Goal: Task Accomplishment & Management: Use online tool/utility

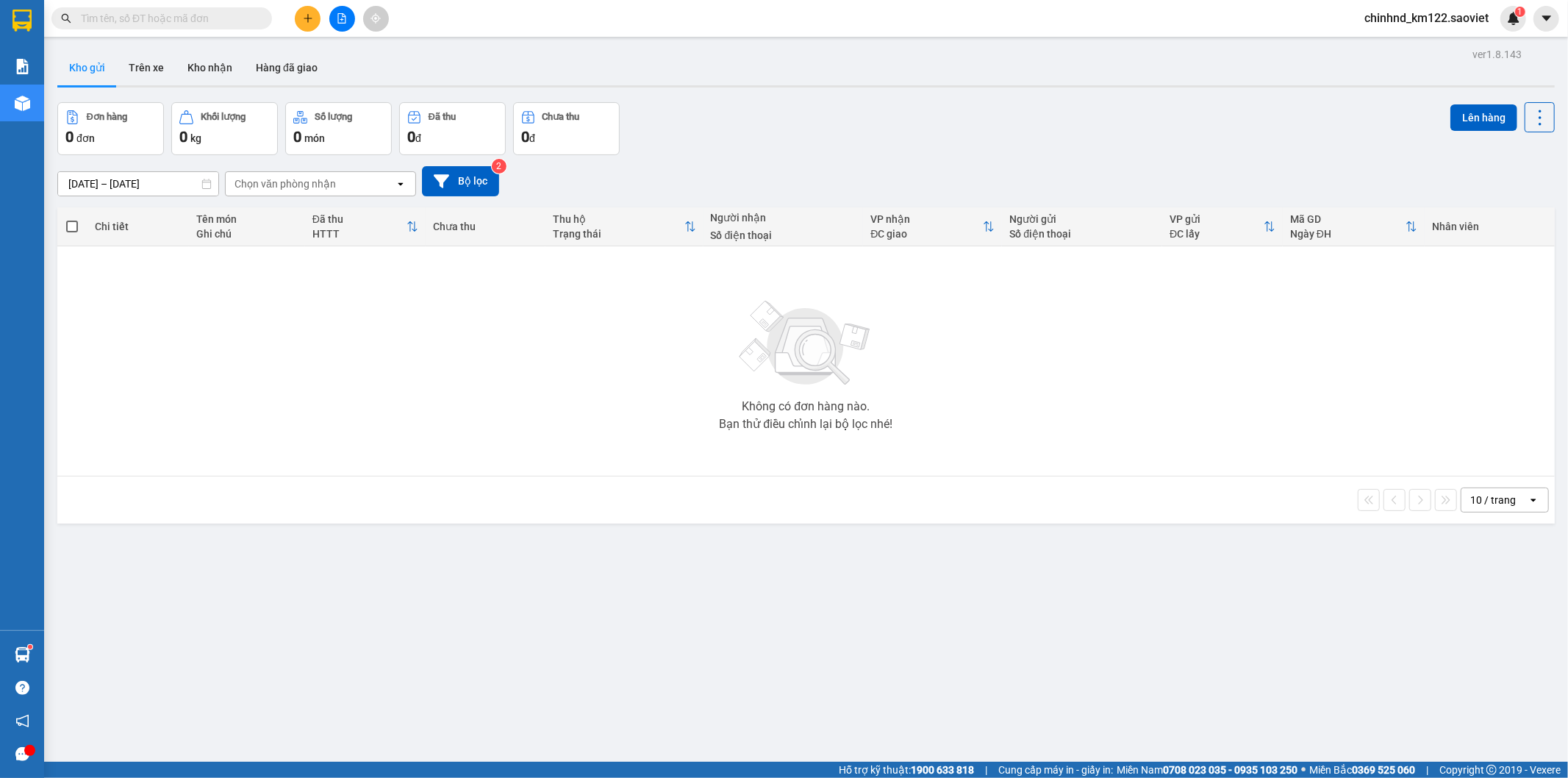
drag, startPoint x: 0, startPoint y: 0, endPoint x: 150, endPoint y: 23, distance: 151.8
click at [151, 23] on input "text" at bounding box center [167, 18] width 174 height 16
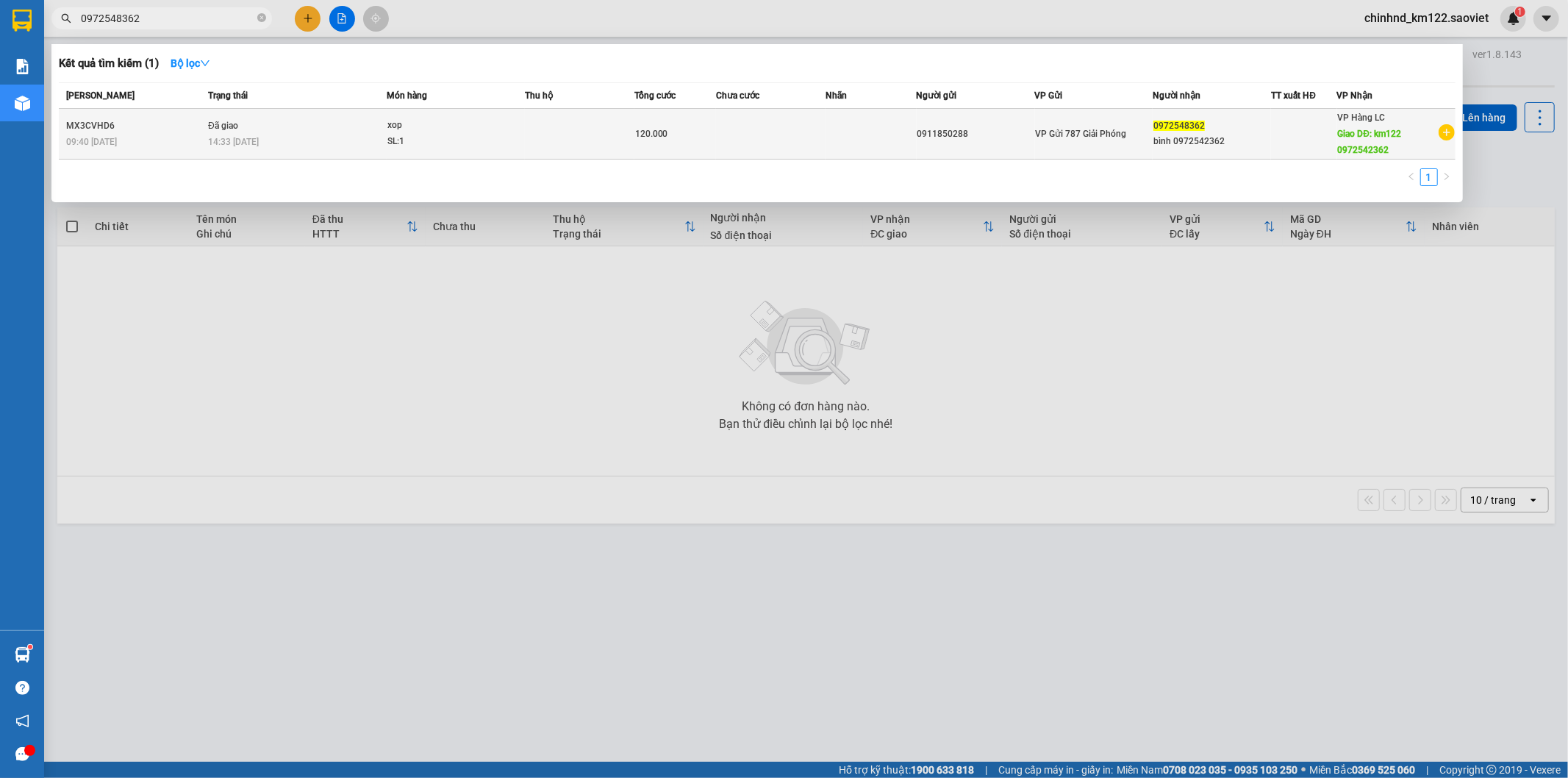
type input "0972548362"
click at [485, 133] on div "xop" at bounding box center [443, 126] width 111 height 16
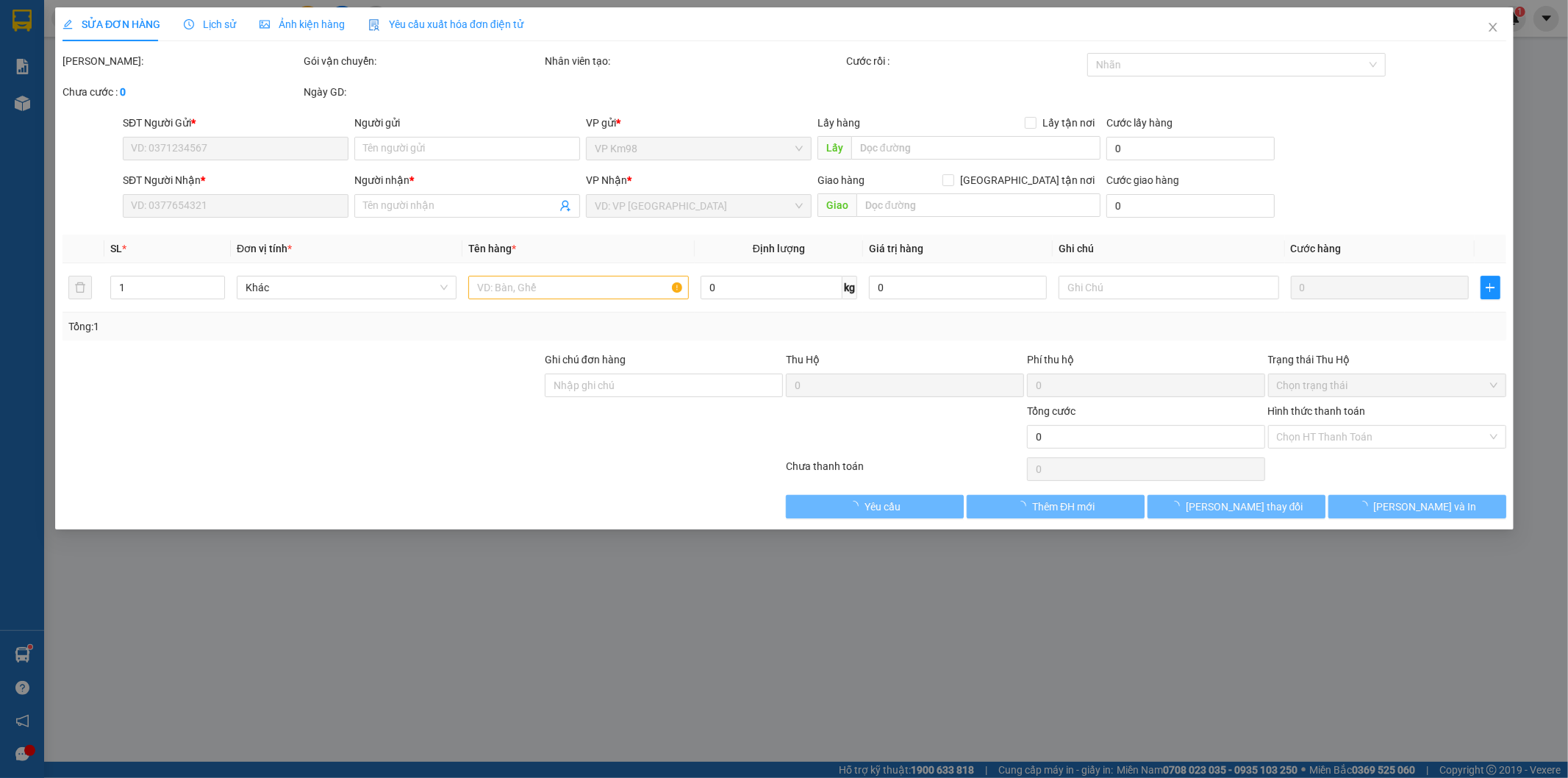
type input "0911850288"
type input "0972548362"
type input "bình 0972542362"
type input "km122 0972542362"
type input "120.000"
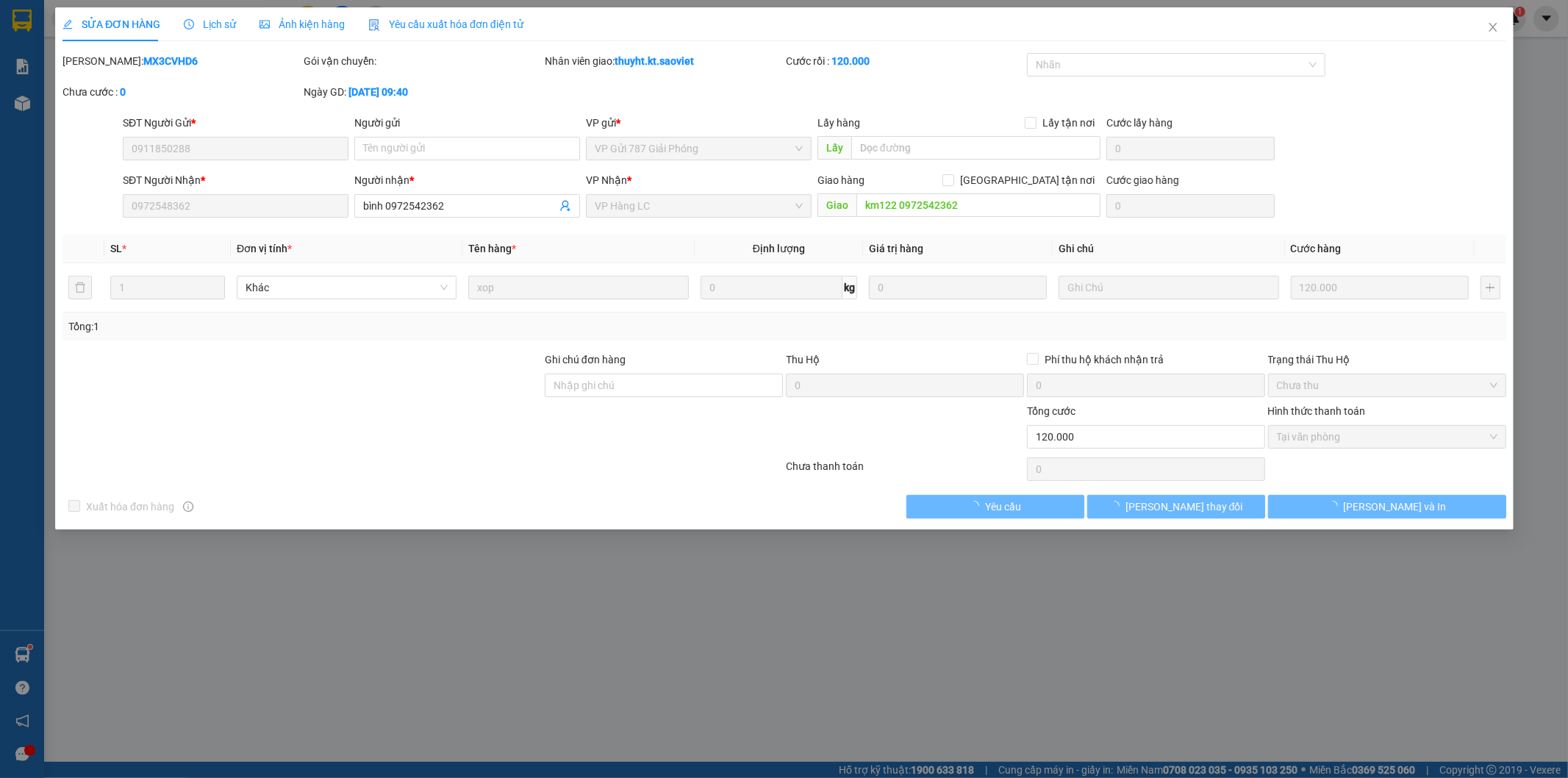
click at [219, 24] on span "Lịch sử" at bounding box center [210, 24] width 52 height 12
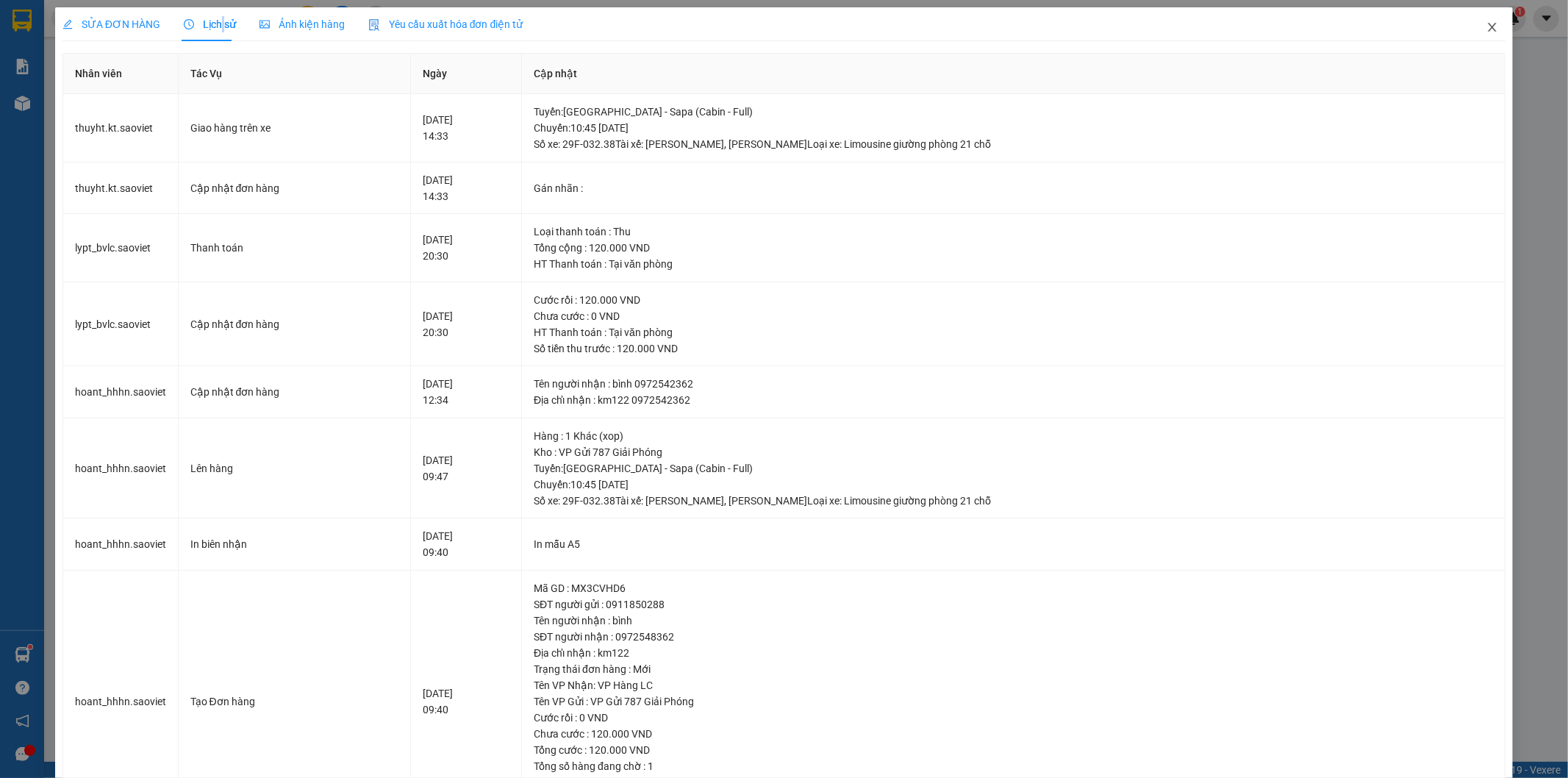
click at [1489, 24] on icon "close" at bounding box center [1493, 27] width 8 height 9
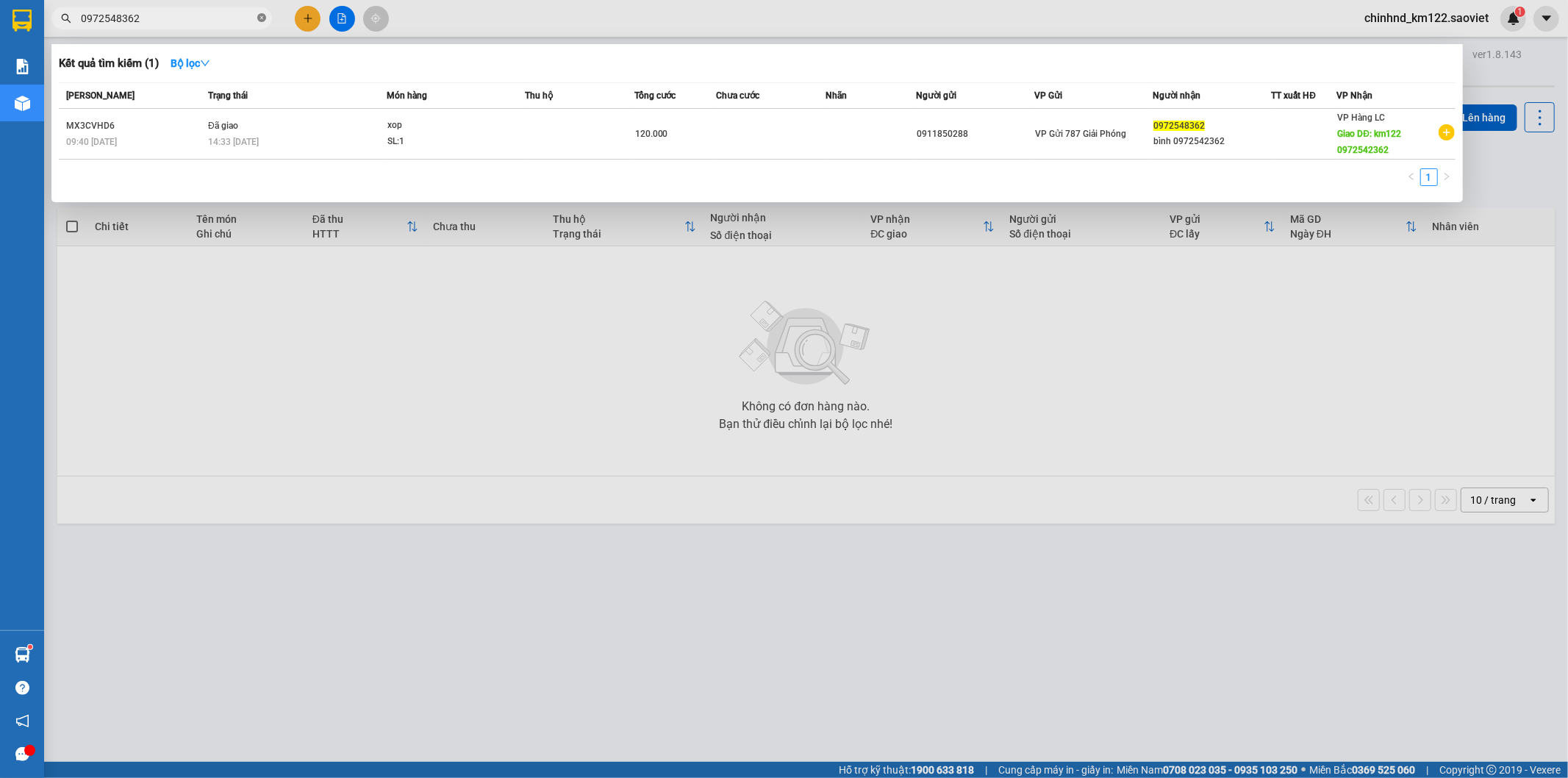
click at [261, 20] on icon "close-circle" at bounding box center [261, 17] width 9 height 9
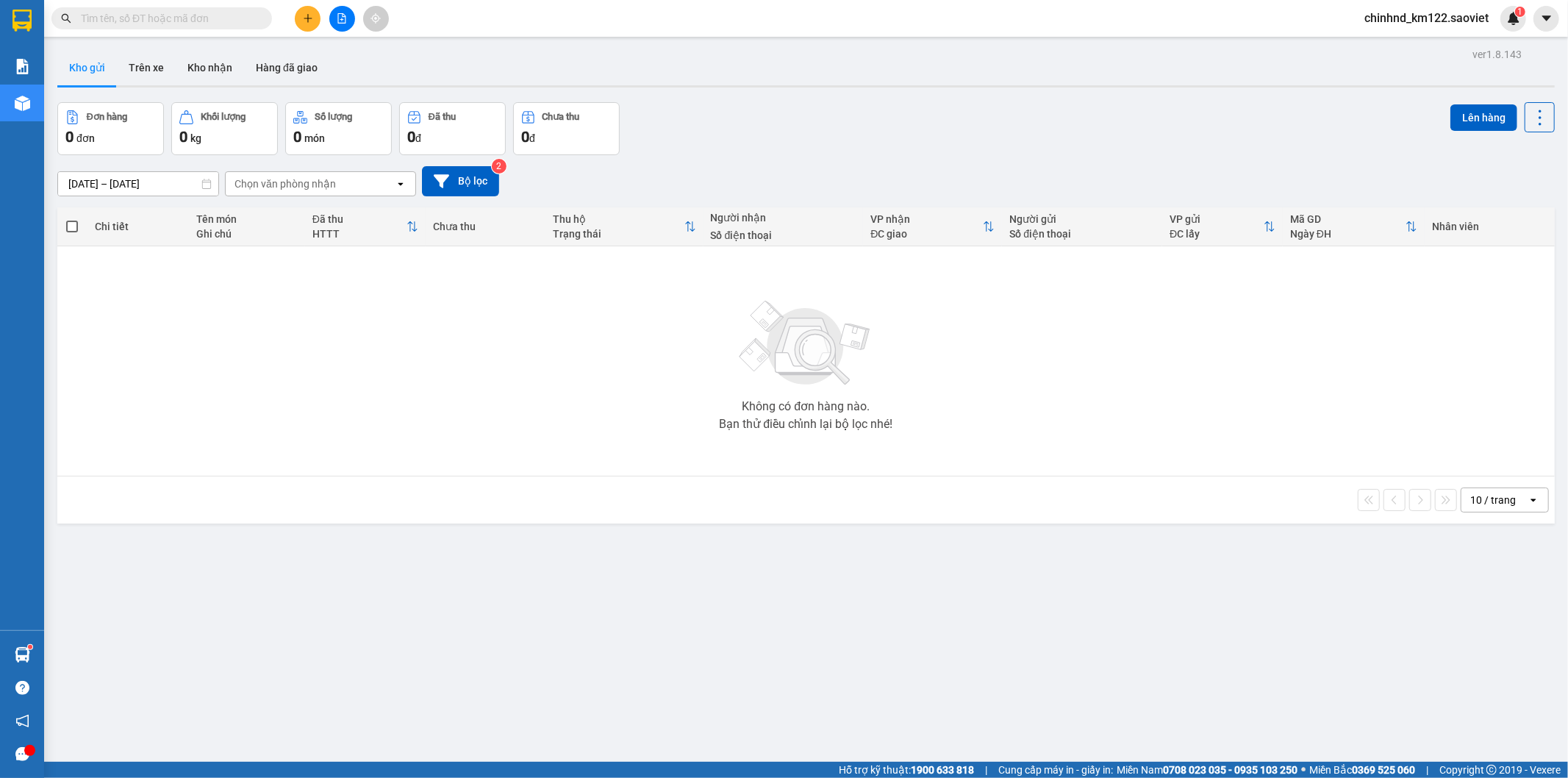
click at [214, 20] on input "text" at bounding box center [167, 18] width 174 height 16
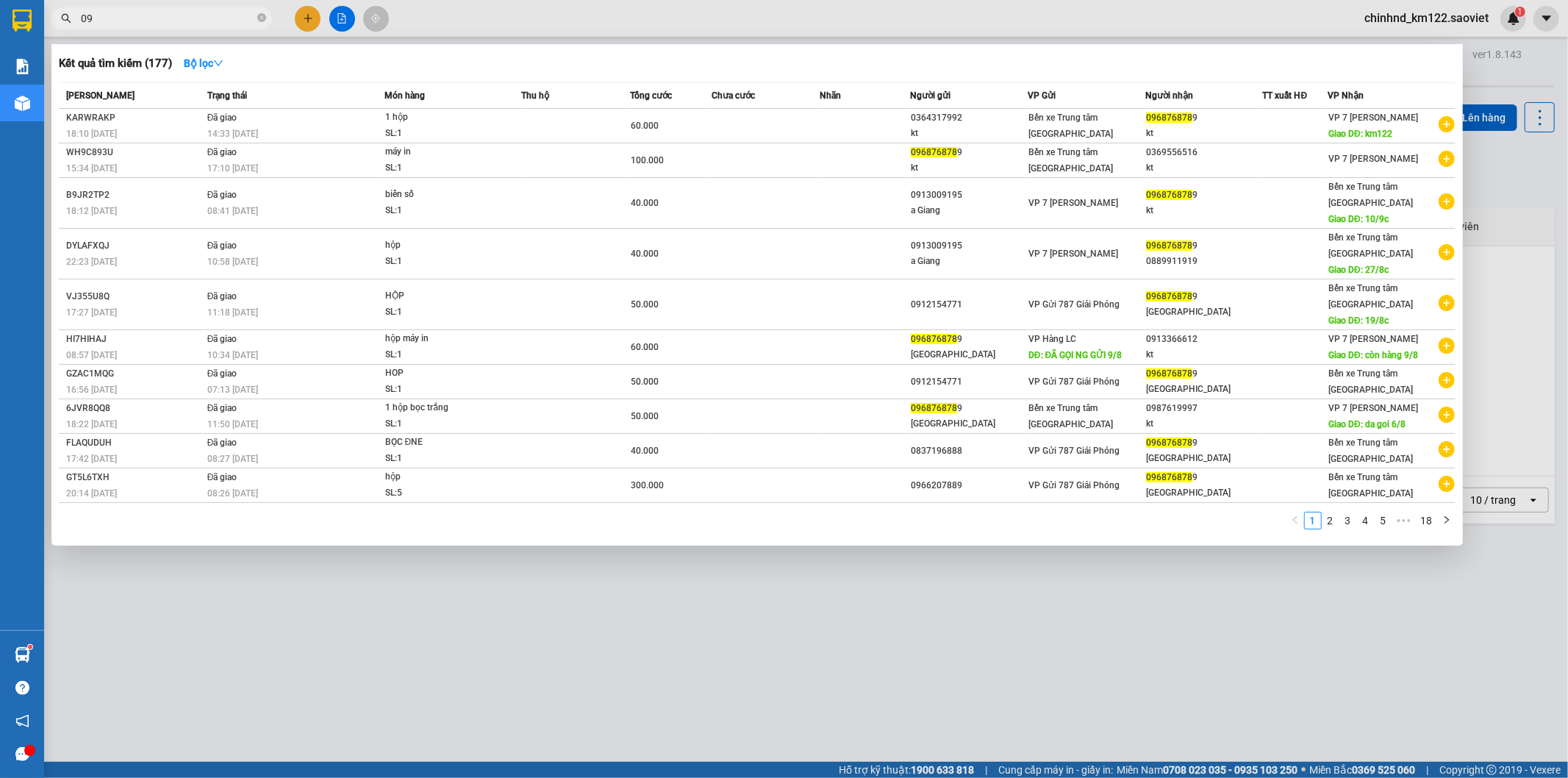
type input "0"
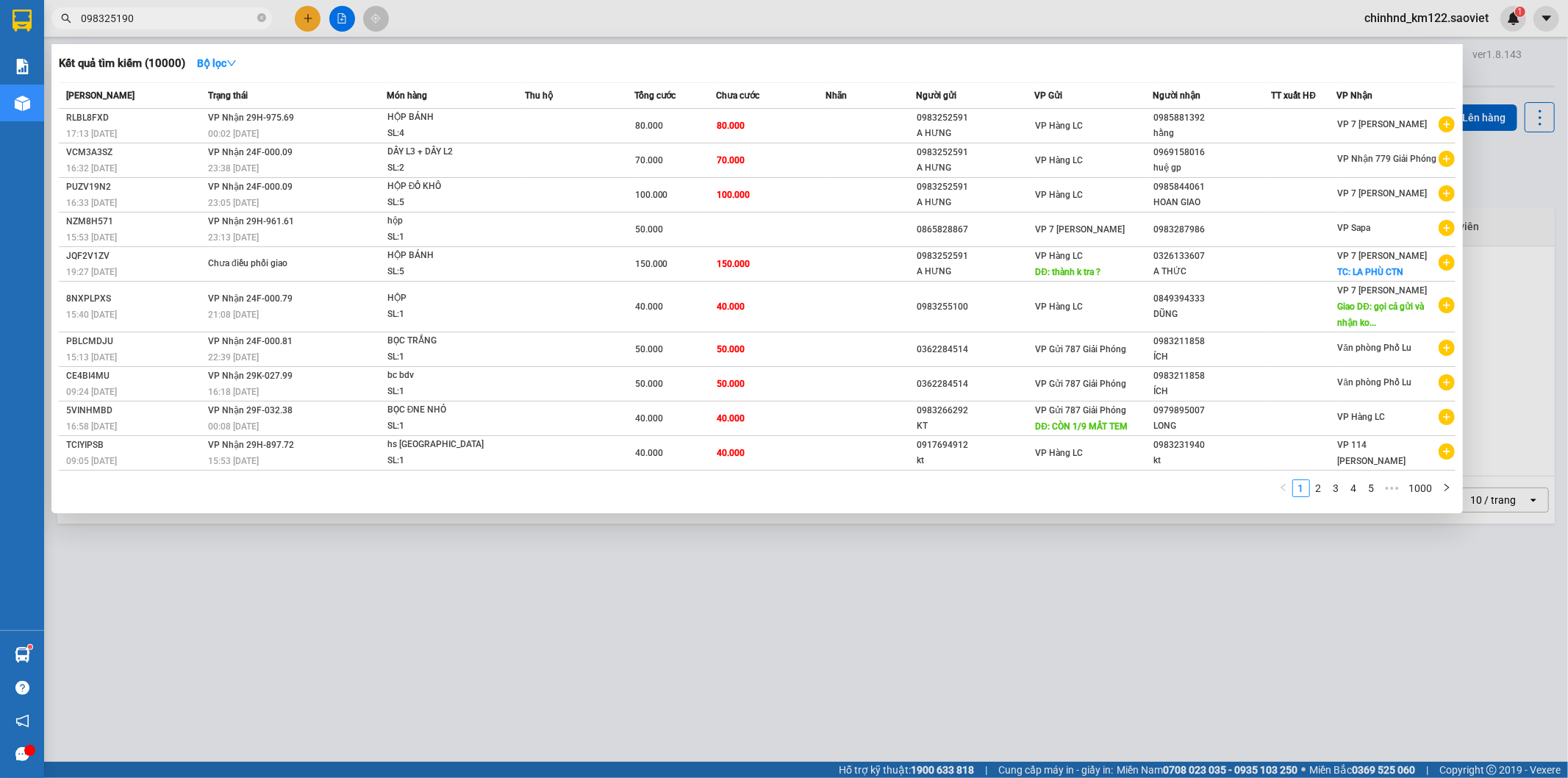
type input "0983251909"
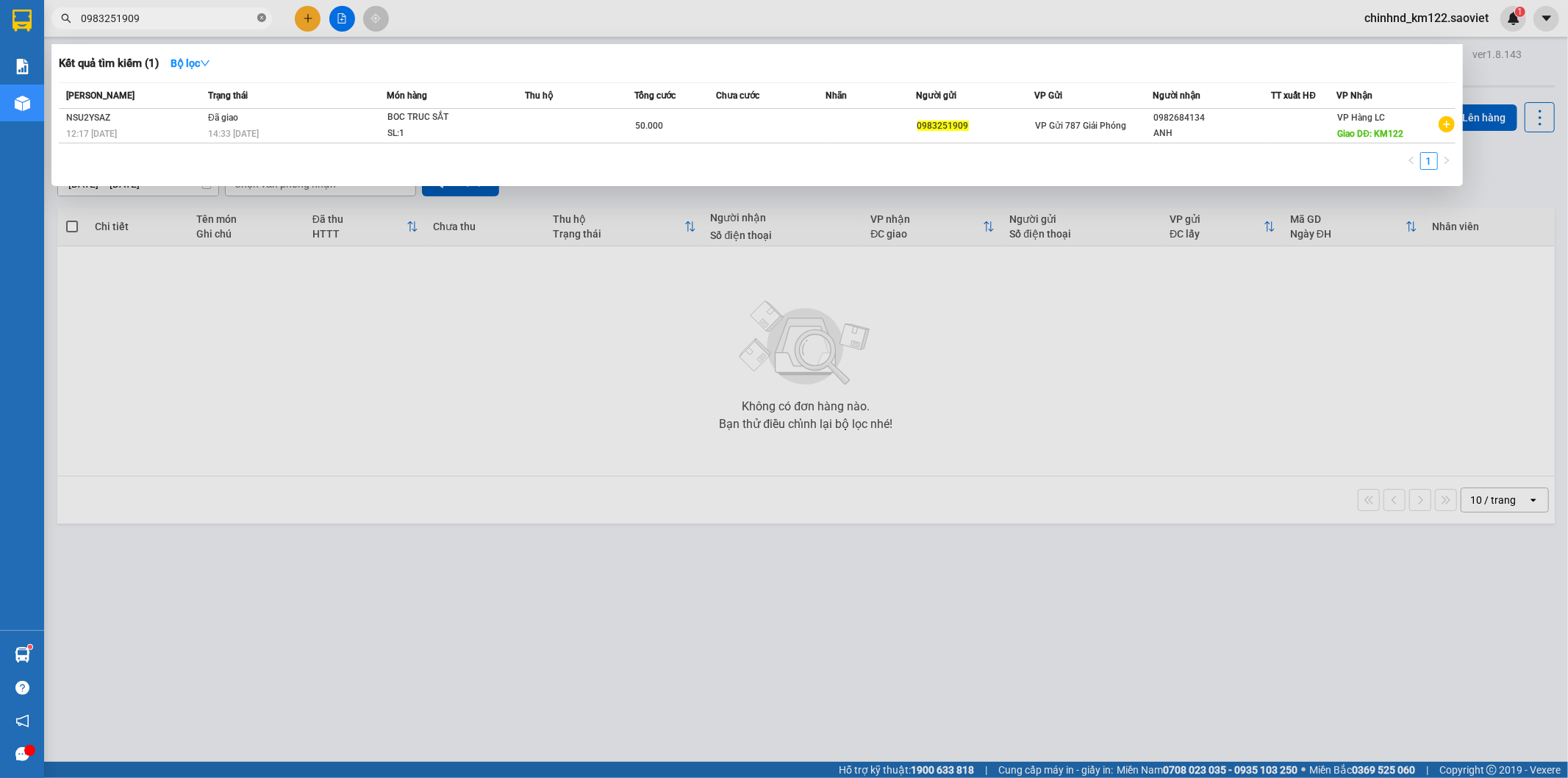
click at [261, 17] on icon "close-circle" at bounding box center [261, 17] width 9 height 9
type input "0347280285"
click at [802, 317] on div at bounding box center [784, 389] width 1568 height 778
click at [259, 17] on icon "close-circle" at bounding box center [261, 17] width 9 height 9
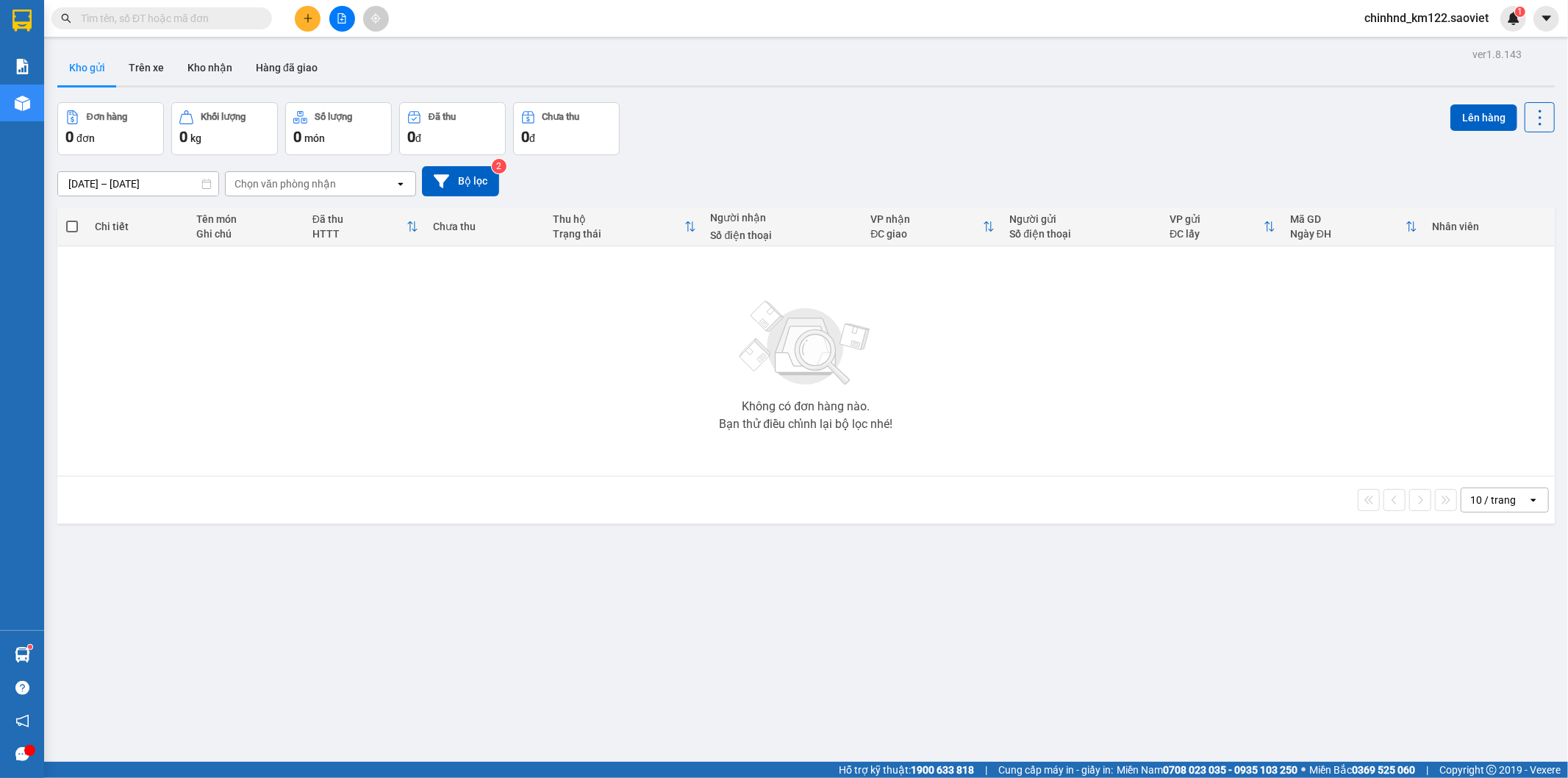
click at [235, 17] on input "text" at bounding box center [167, 18] width 174 height 16
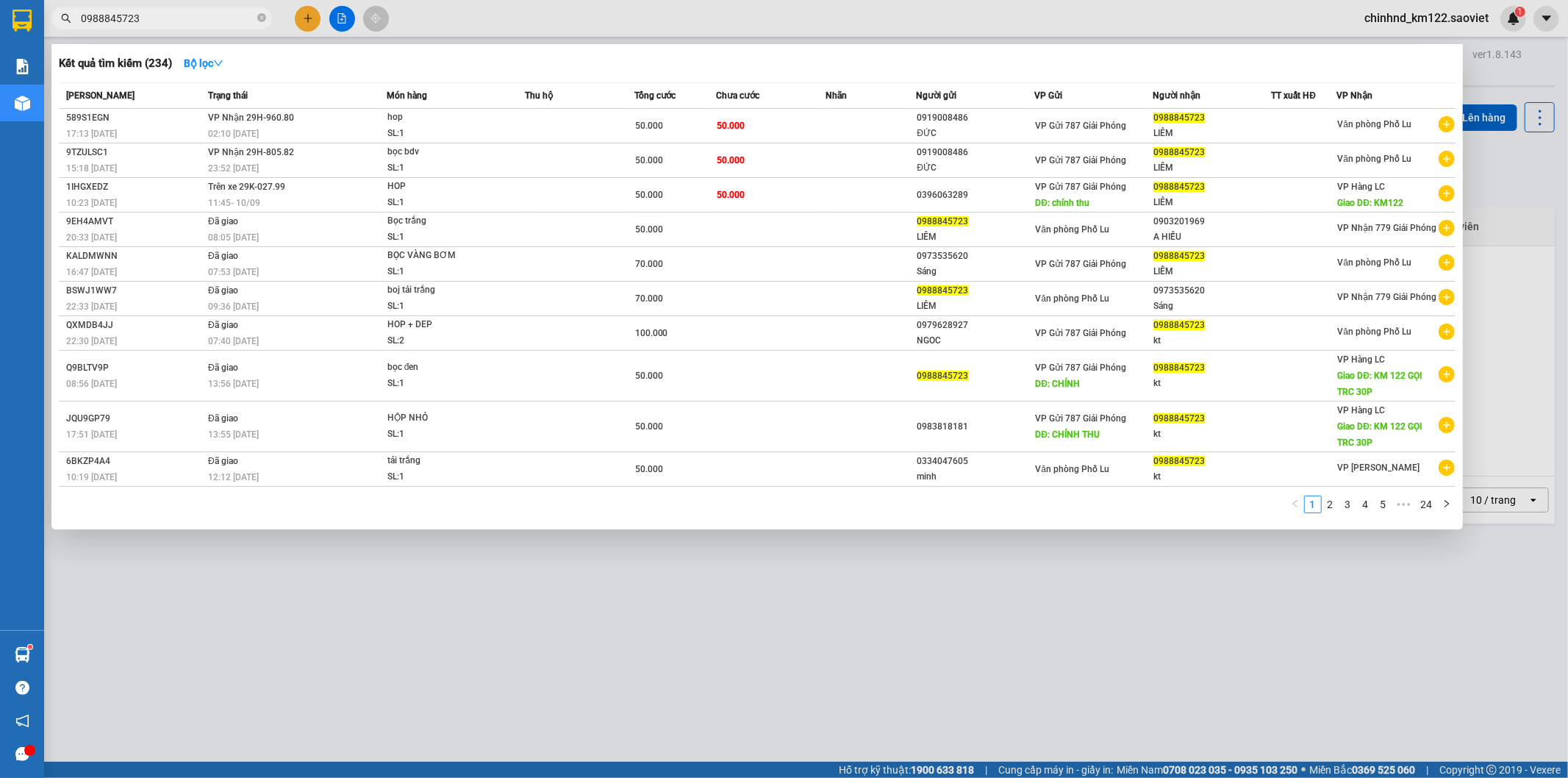
type input "0988845723"
click at [726, 647] on div at bounding box center [784, 389] width 1568 height 778
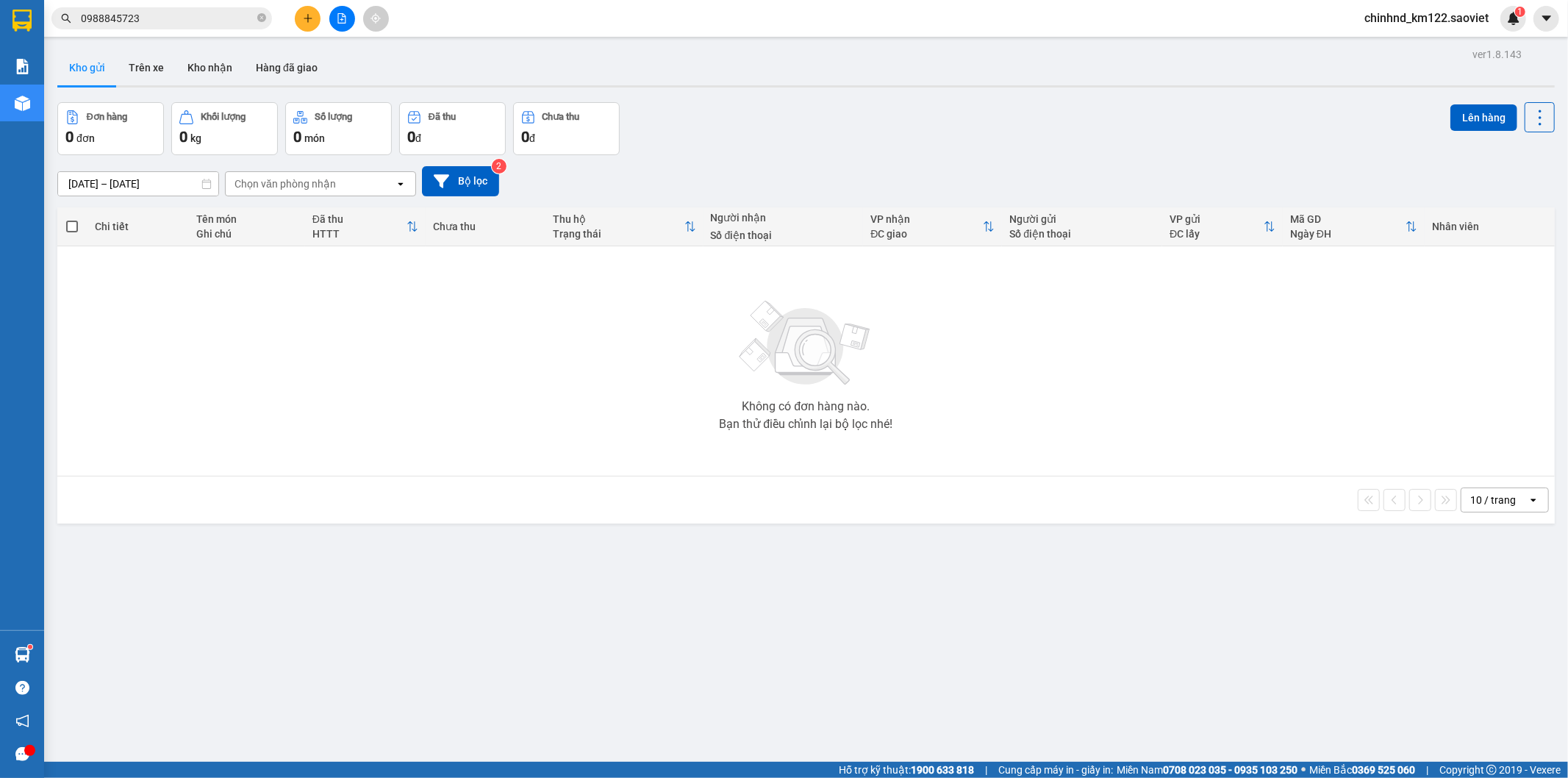
click at [209, 11] on input "0988845723" at bounding box center [167, 18] width 174 height 16
